Goal: Transaction & Acquisition: Download file/media

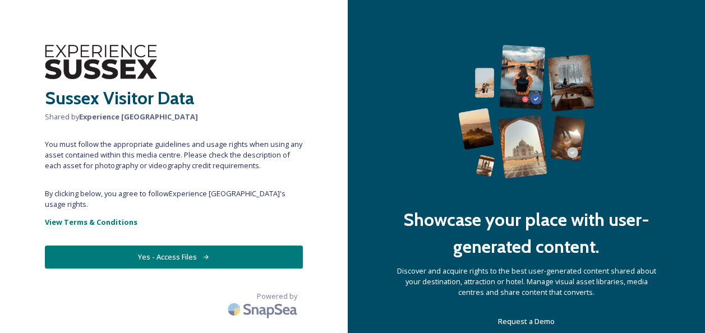
click at [187, 246] on button "Yes - Access Files" at bounding box center [174, 257] width 258 height 23
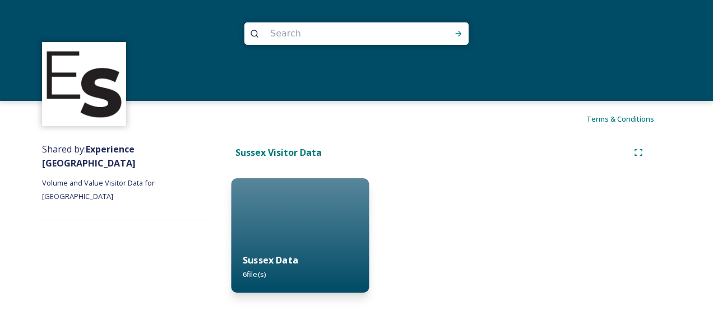
click at [258, 257] on strong "Sussex Data" at bounding box center [271, 260] width 56 height 12
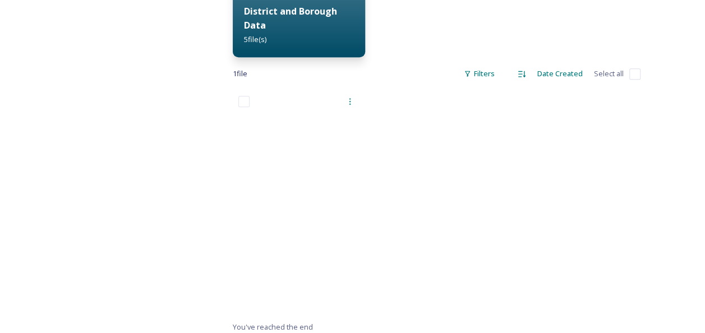
scroll to position [241, 0]
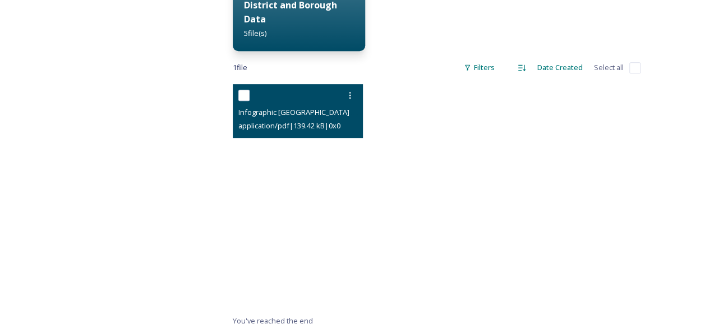
click at [302, 114] on span "Infographic [GEOGRAPHIC_DATA] and [GEOGRAPHIC_DATA] (2).pdf" at bounding box center [348, 112] width 221 height 11
click at [316, 107] on div "Infographic [GEOGRAPHIC_DATA] and [GEOGRAPHIC_DATA] (2).pdf" at bounding box center [299, 111] width 122 height 13
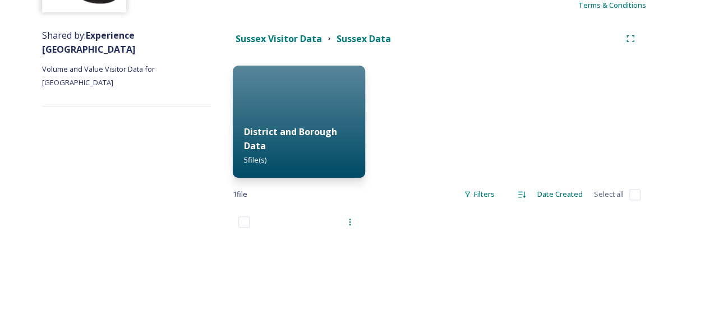
scroll to position [72, 0]
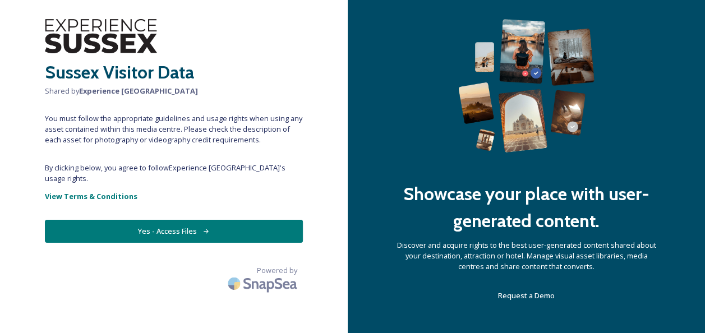
scroll to position [40, 0]
